Goal: Contribute content: Contribute content

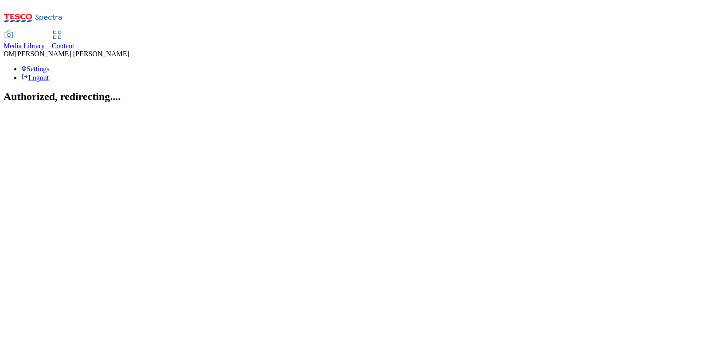
click at [45, 42] on span "Media Library" at bounding box center [24, 46] width 41 height 8
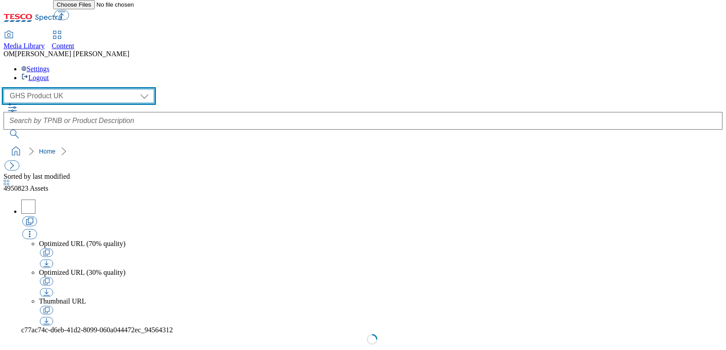
click at [86, 89] on select "GHS Marketing UK GHS Product UK ghs-roi" at bounding box center [79, 96] width 151 height 14
select select "flare-ghs-mktg"
click at [6, 89] on select "GHS Marketing UK GHS Product UK ghs-roi" at bounding box center [79, 96] width 151 height 14
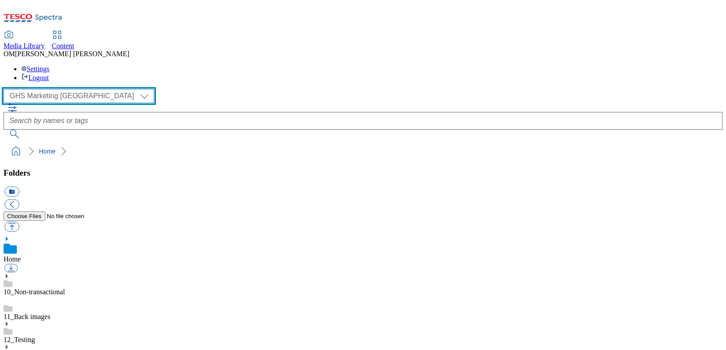
scroll to position [67, 0]
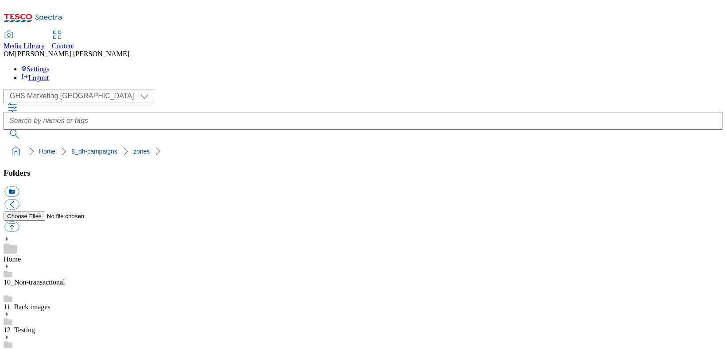
click at [19, 222] on button "button" at bounding box center [11, 227] width 15 height 10
type input "C:\fakepath\Tradestamp_Jacob’s5.png"
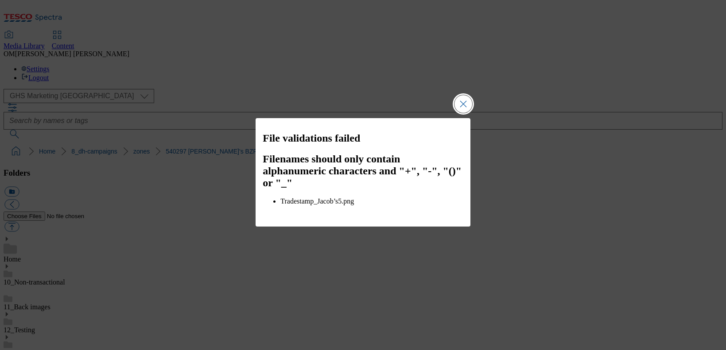
click at [462, 111] on button "Close Modal" at bounding box center [463, 104] width 18 height 18
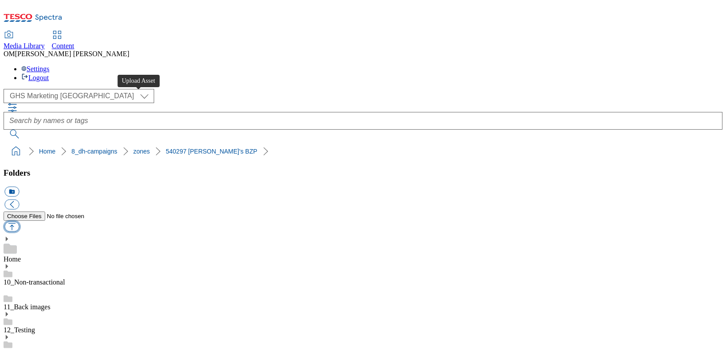
click at [19, 222] on button "button" at bounding box center [11, 227] width 15 height 10
type input "C:\fakepath\Tradestamp_Jacobs5.png"
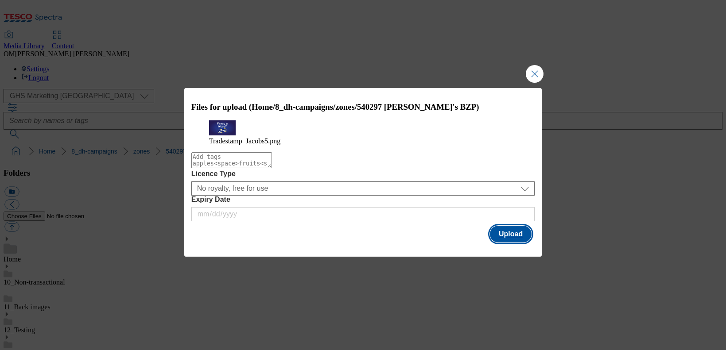
click at [514, 240] on button "Upload" at bounding box center [511, 234] width 42 height 17
